Goal: Obtain resource: Download file/media

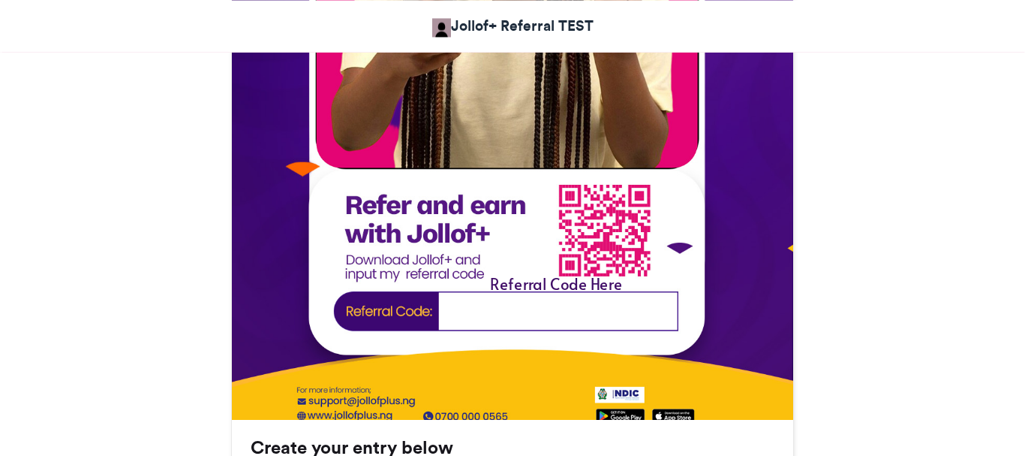
scroll to position [766, 0]
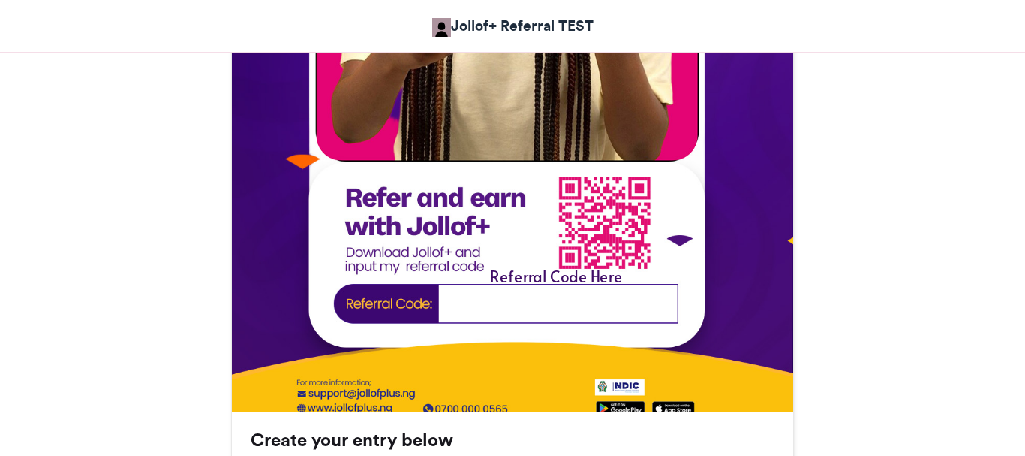
click at [496, 300] on img at bounding box center [512, 93] width 561 height 724
click at [441, 304] on img at bounding box center [512, 93] width 561 height 724
click at [444, 307] on img at bounding box center [512, 93] width 561 height 724
click at [530, 282] on div "Referral Code Here" at bounding box center [556, 276] width 234 height 22
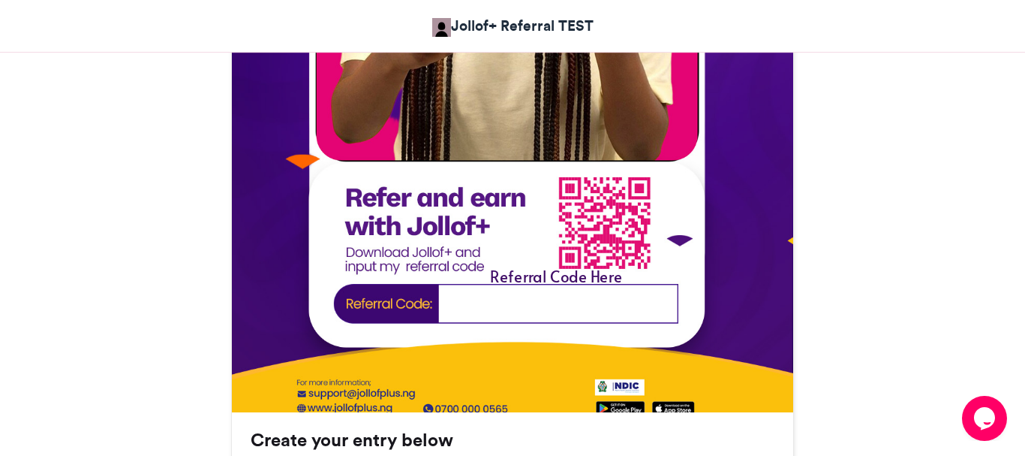
click at [589, 281] on div "Referral Code Here" at bounding box center [556, 276] width 234 height 22
click at [509, 300] on img at bounding box center [512, 93] width 561 height 724
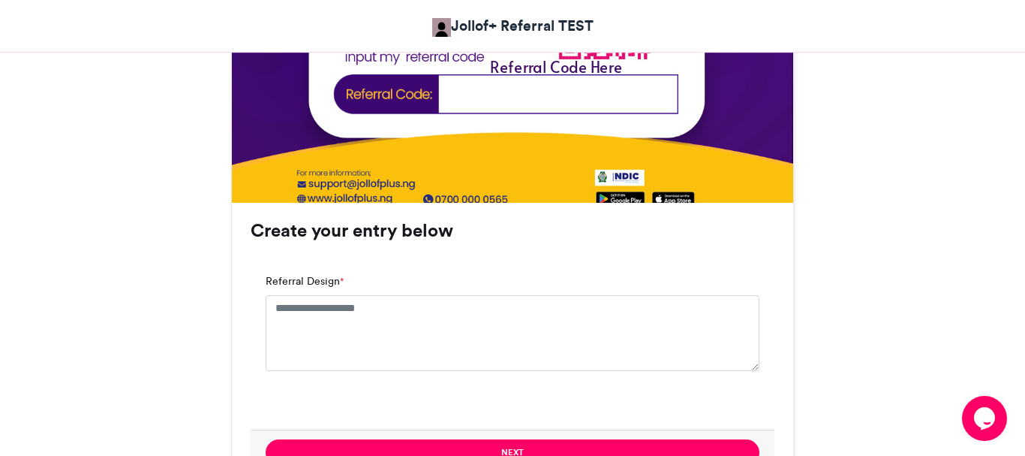
scroll to position [995, 0]
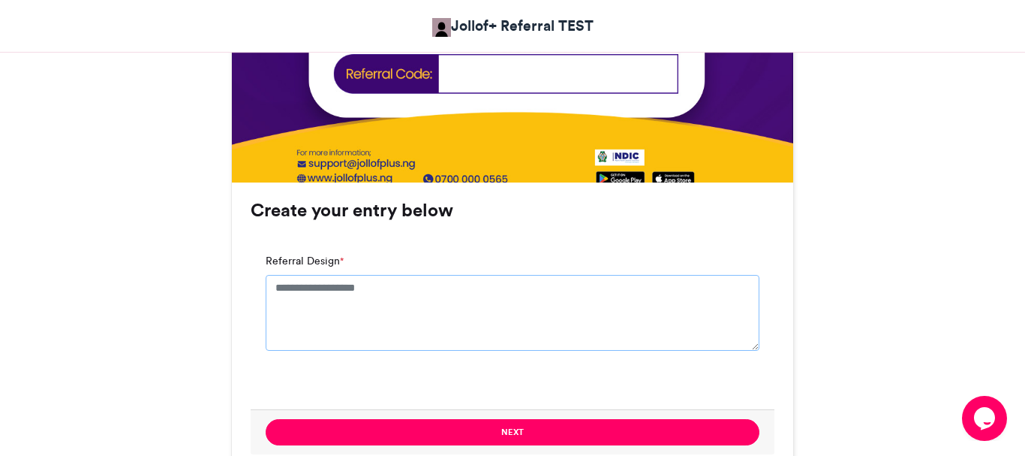
click at [325, 297] on textarea "Referral Design *" at bounding box center [513, 312] width 494 height 75
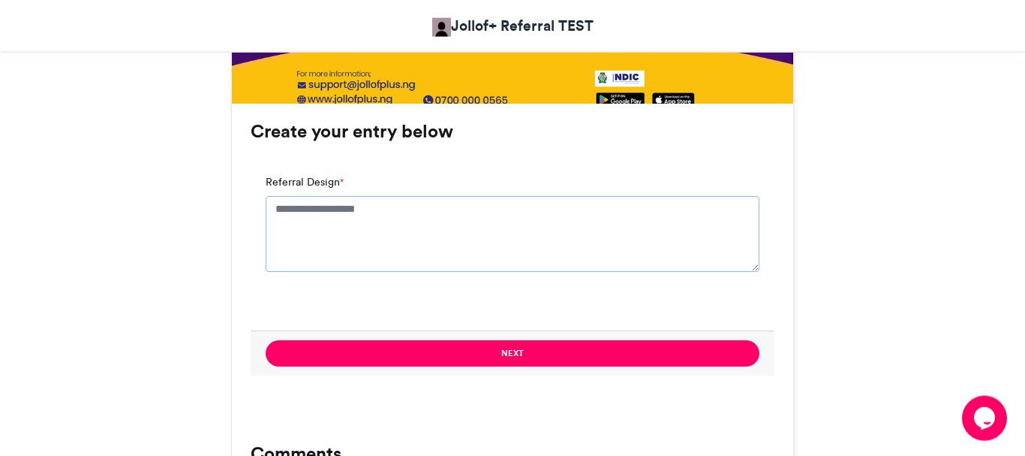
scroll to position [1072, 0]
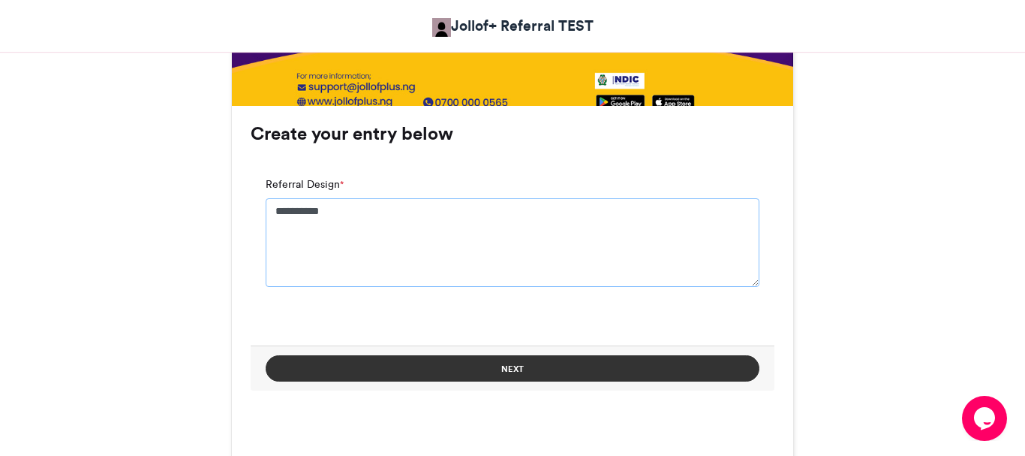
type textarea "**********"
click at [531, 373] on button "Next" at bounding box center [513, 368] width 494 height 26
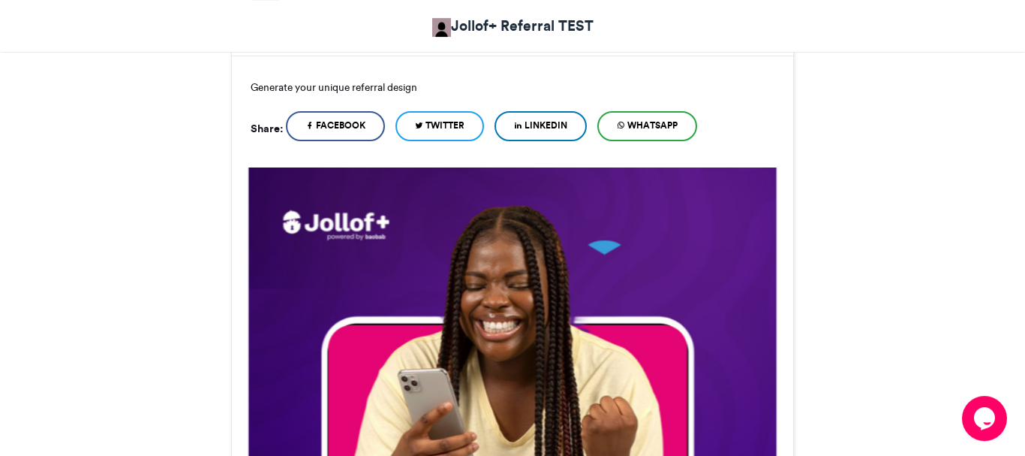
scroll to position [558, 0]
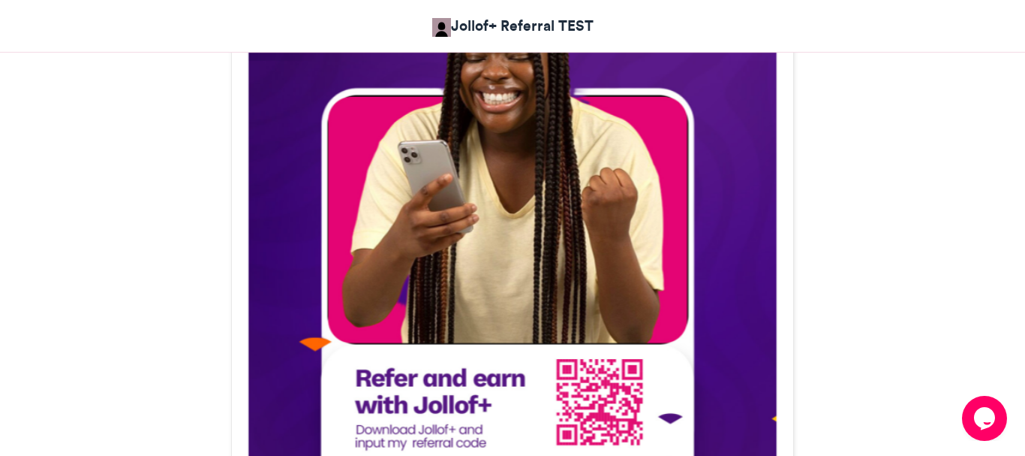
click at [513, 272] on img at bounding box center [512, 280] width 561 height 682
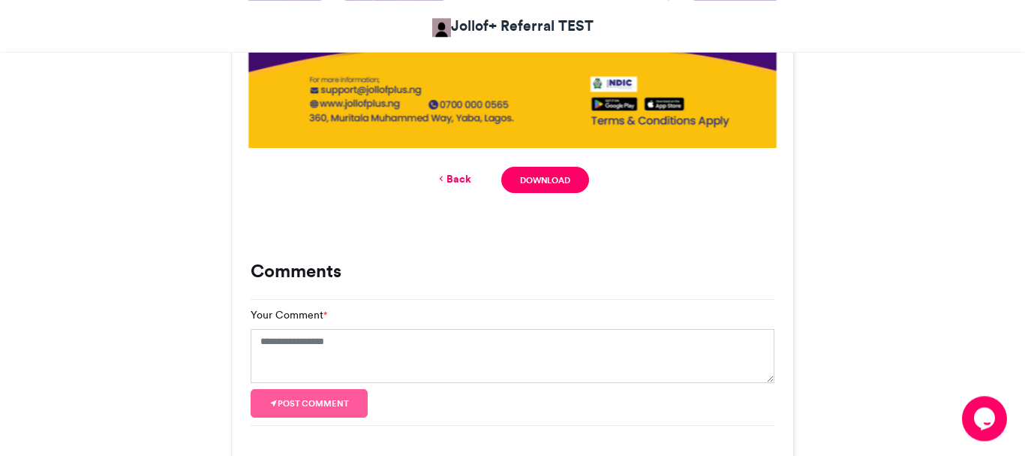
scroll to position [1017, 0]
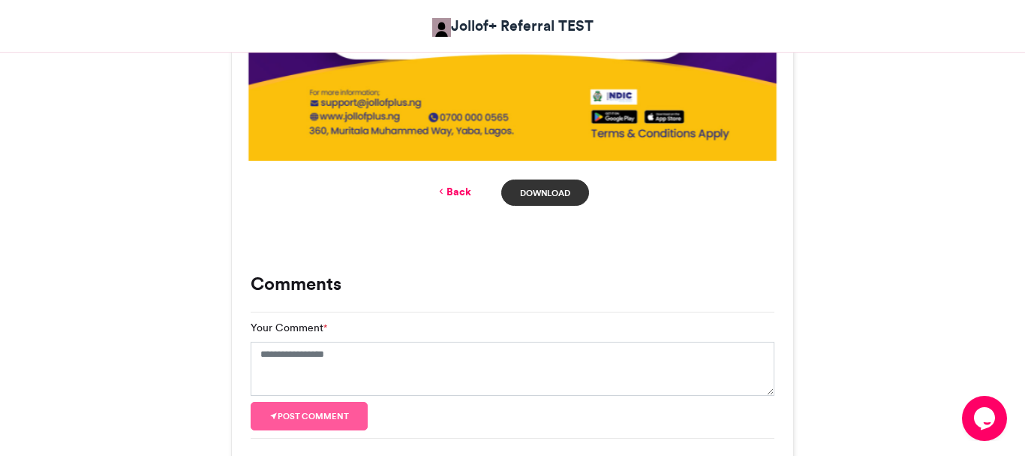
click at [561, 187] on link "Download" at bounding box center [545, 192] width 88 height 26
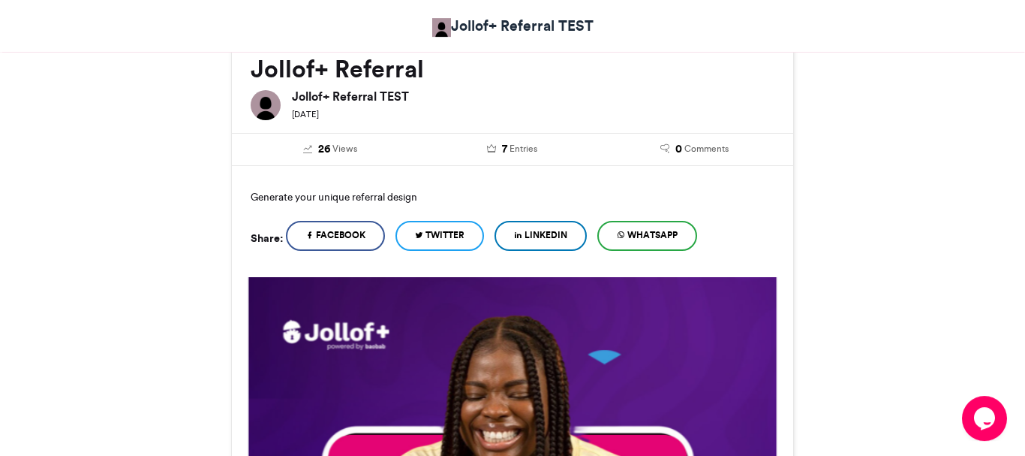
scroll to position [306, 0]
